Goal: Transaction & Acquisition: Purchase product/service

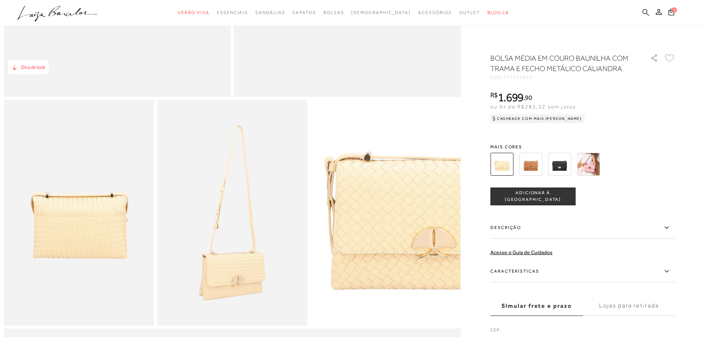
click at [644, 10] on icon at bounding box center [645, 12] width 7 height 7
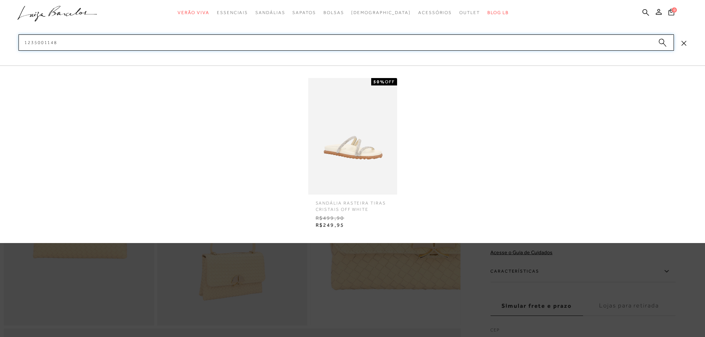
drag, startPoint x: 24, startPoint y: 44, endPoint x: 61, endPoint y: 44, distance: 37.7
click at [61, 44] on input "1235001148" at bounding box center [346, 42] width 655 height 16
type input "1235001148"
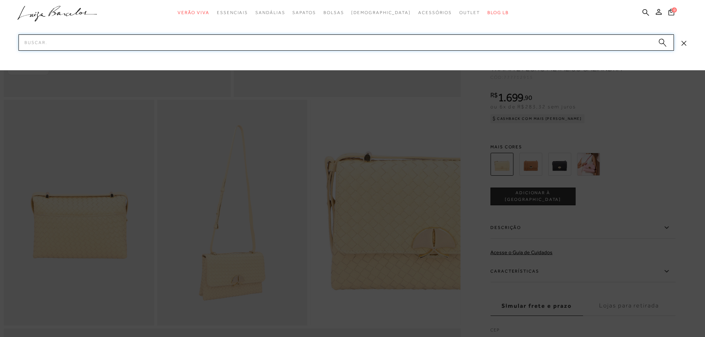
paste input "7777004138UN"
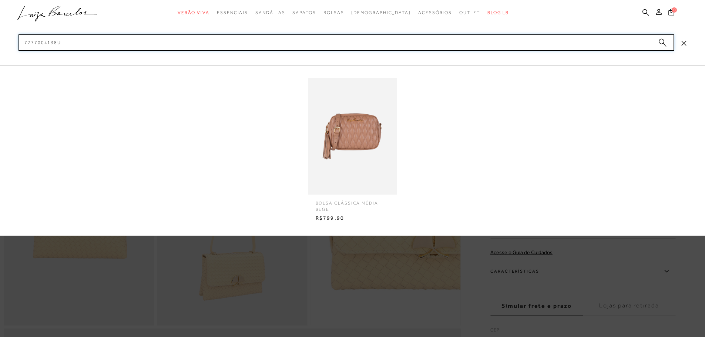
type input "7777004138U"
click at [366, 150] on img at bounding box center [352, 136] width 89 height 117
